Goal: Transaction & Acquisition: Purchase product/service

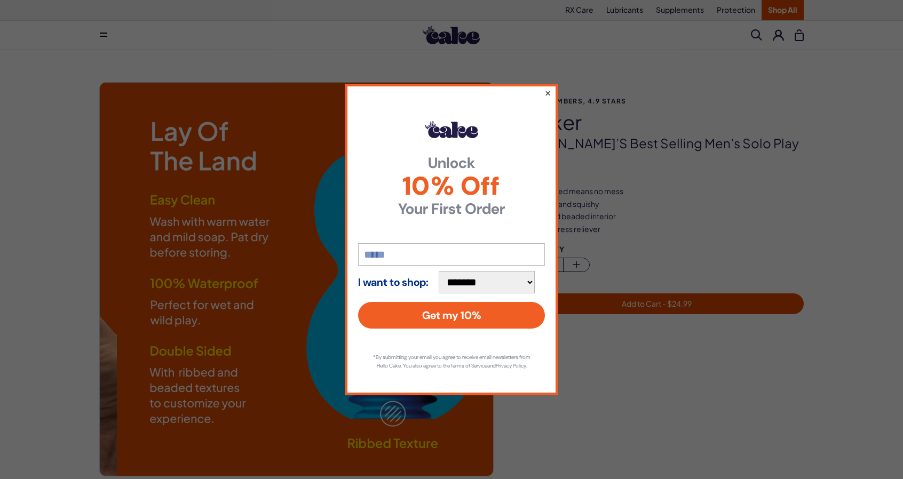
click at [547, 91] on button "×" at bounding box center [547, 92] width 7 height 13
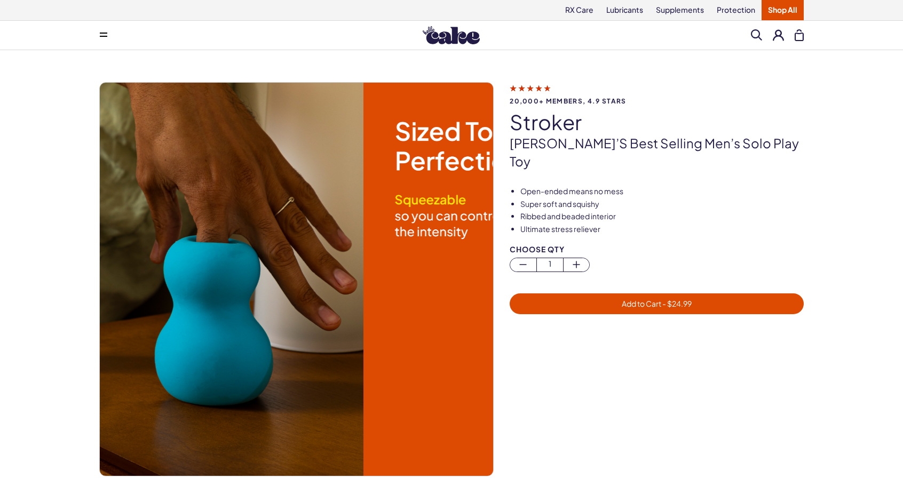
click at [205, 258] on img at bounding box center [166, 279] width 393 height 393
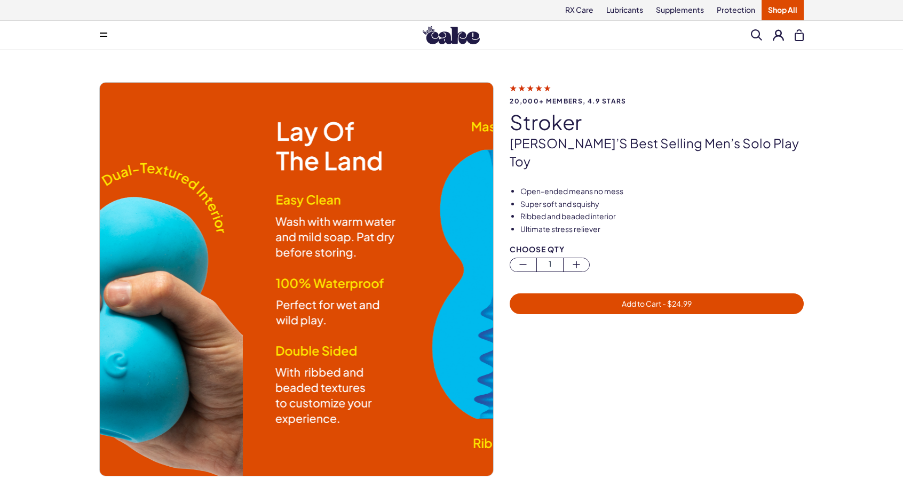
click at [26, 306] on div "20,000+ members, 4.9 stars stroker Cake’s best selling men’s solo play toy Open…" at bounding box center [451, 290] width 903 height 481
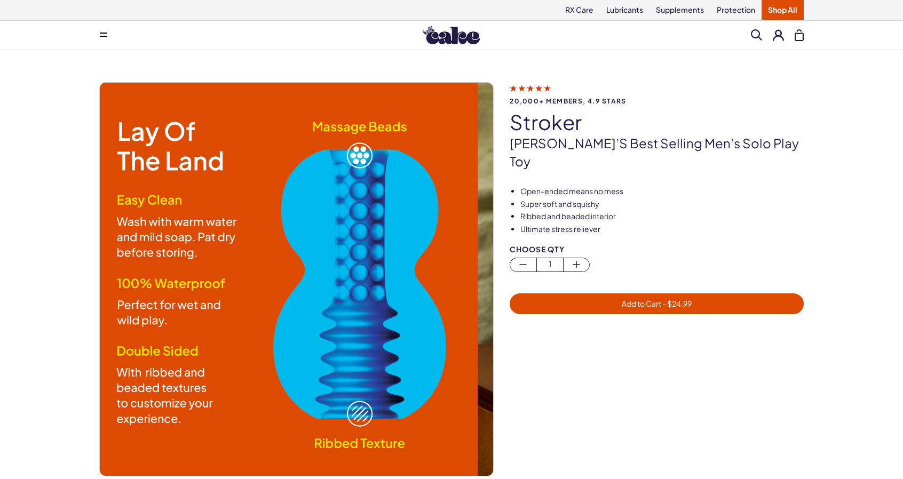
click at [361, 250] on img at bounding box center [280, 279] width 393 height 393
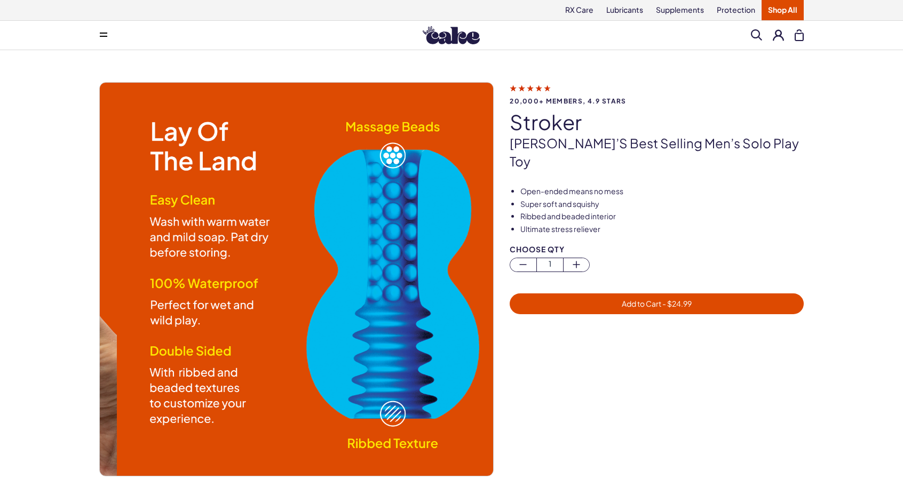
click at [378, 161] on img at bounding box center [313, 279] width 393 height 393
click at [381, 170] on img at bounding box center [313, 279] width 393 height 393
click at [374, 429] on img at bounding box center [313, 279] width 393 height 393
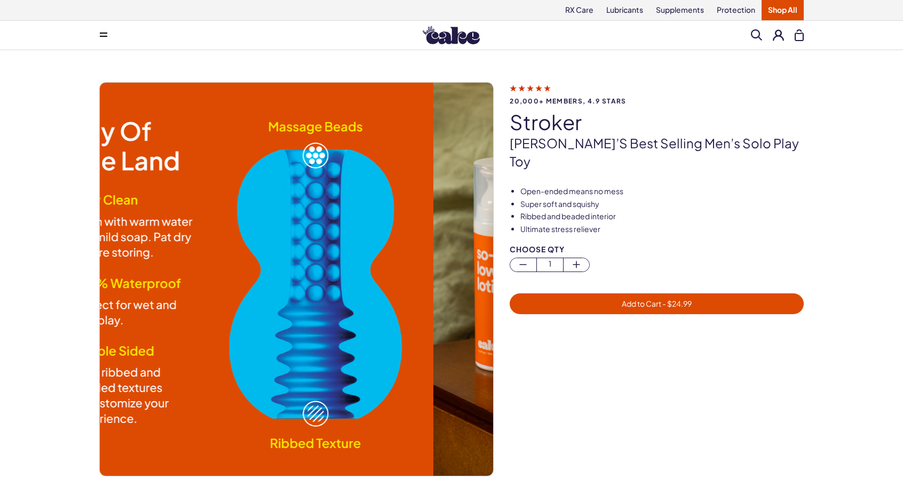
click at [144, 324] on img at bounding box center [236, 279] width 393 height 393
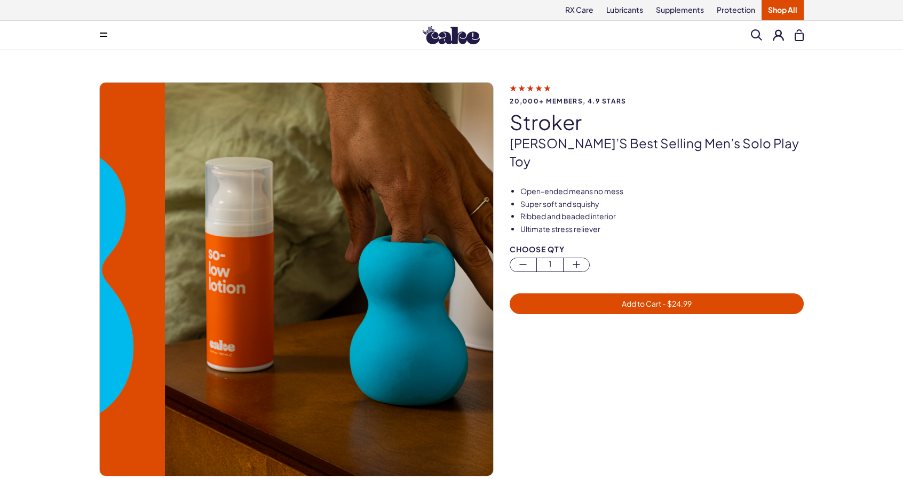
click at [352, 281] on img at bounding box center [361, 279] width 393 height 393
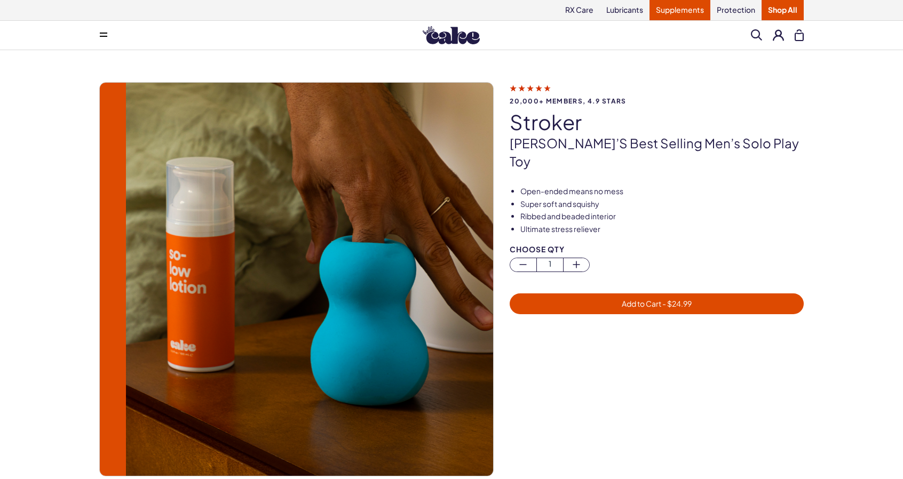
click at [650, 9] on link "Supplements" at bounding box center [679, 10] width 61 height 20
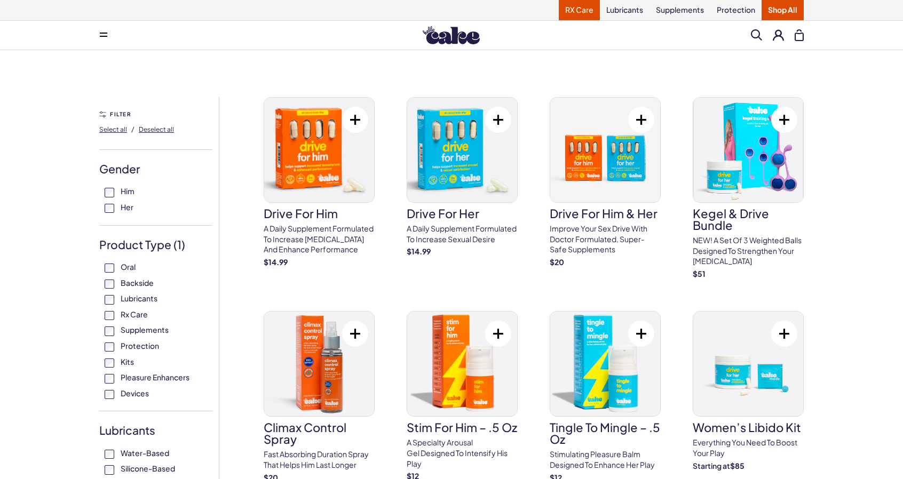
click at [559, 3] on link "RX Care" at bounding box center [579, 10] width 41 height 20
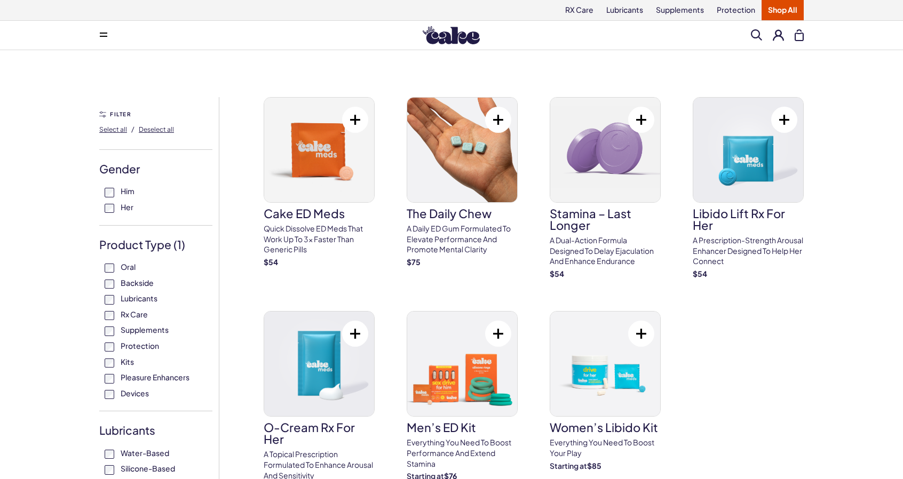
click at [471, 38] on img at bounding box center [450, 35] width 57 height 18
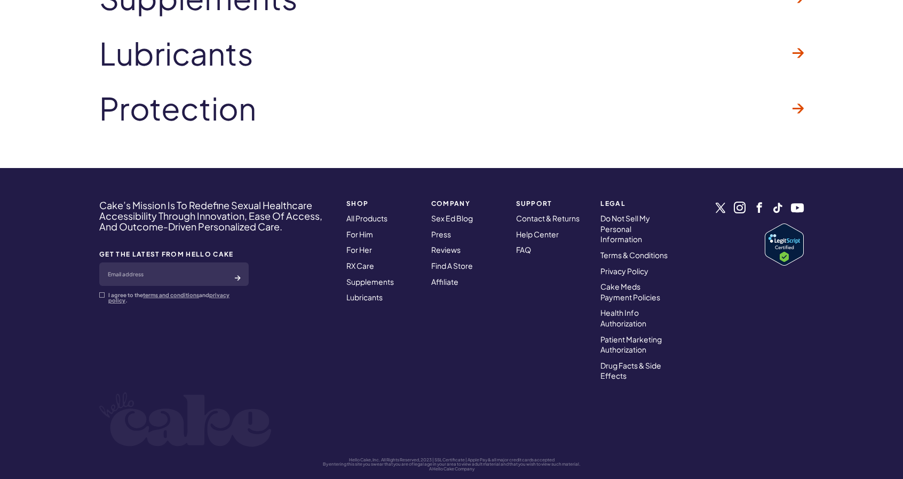
scroll to position [3361, 0]
